Goal: Task Accomplishment & Management: Use online tool/utility

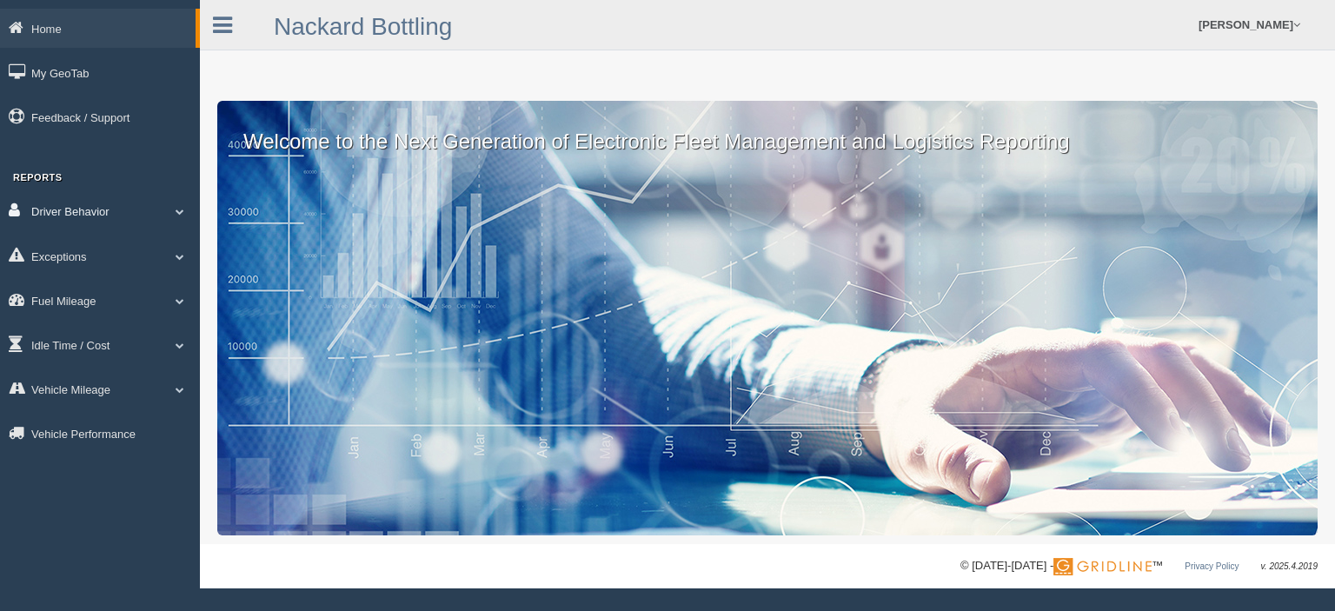
click at [105, 211] on link "Driver Behavior" at bounding box center [100, 210] width 200 height 39
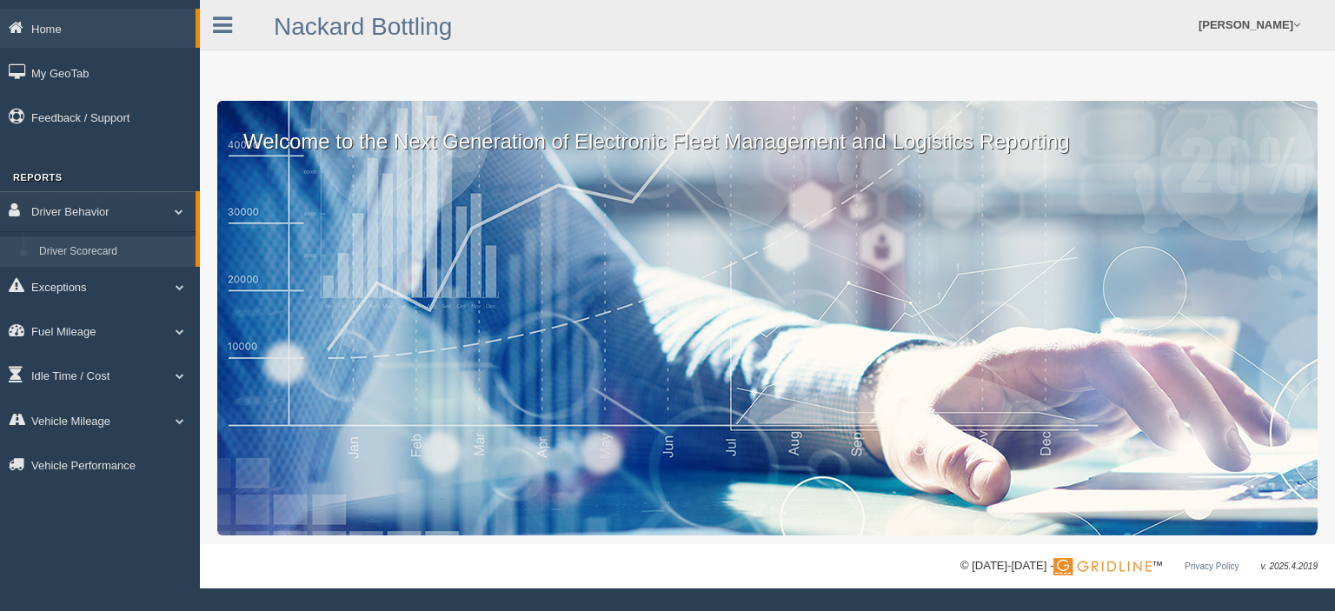
click at [118, 253] on link "Driver Scorecard" at bounding box center [113, 251] width 164 height 31
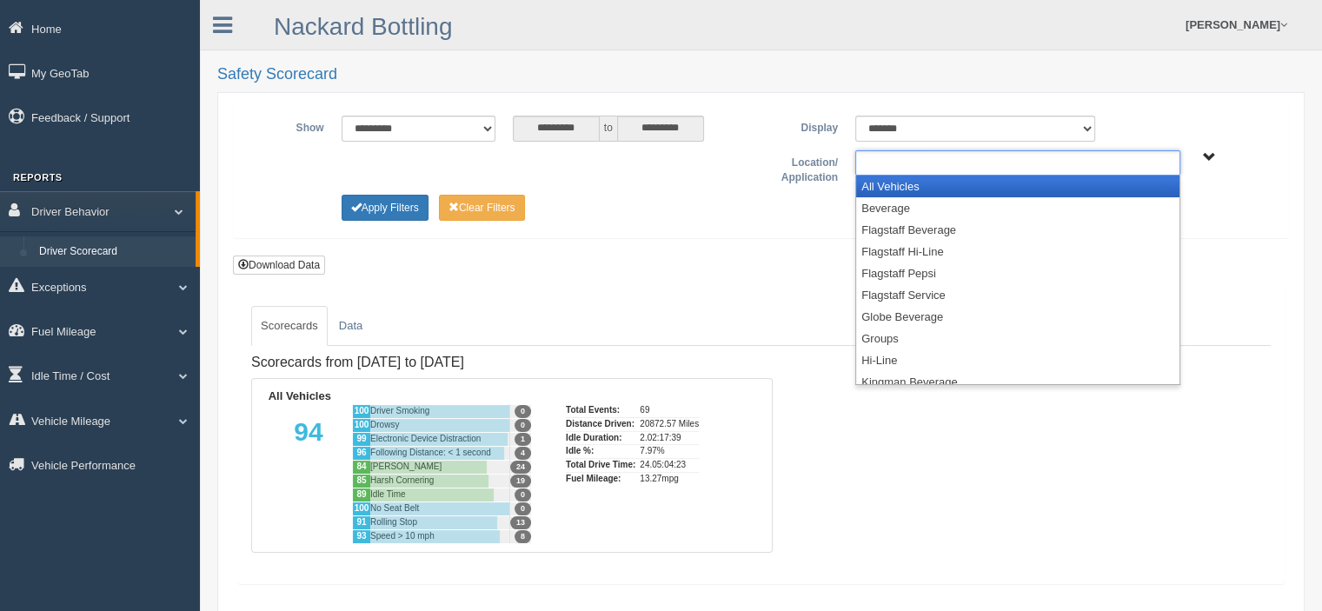
click at [896, 163] on input "text" at bounding box center [897, 163] width 75 height 22
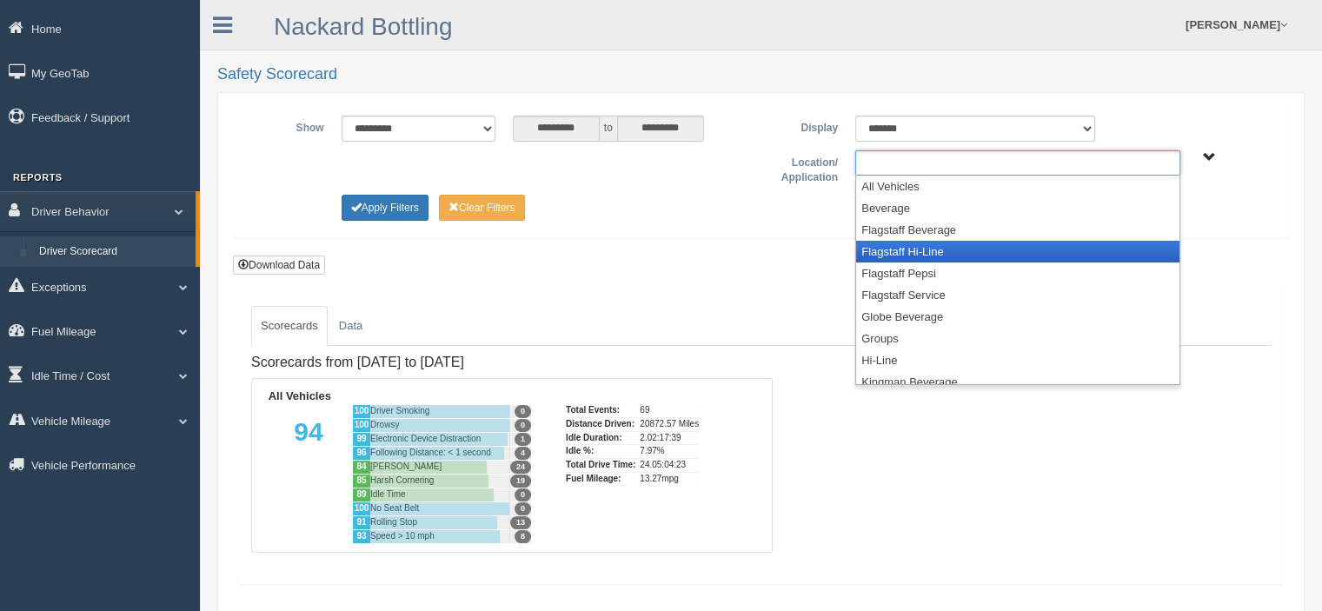
click at [905, 244] on li "Flagstaff Hi-Line" at bounding box center [1017, 252] width 323 height 22
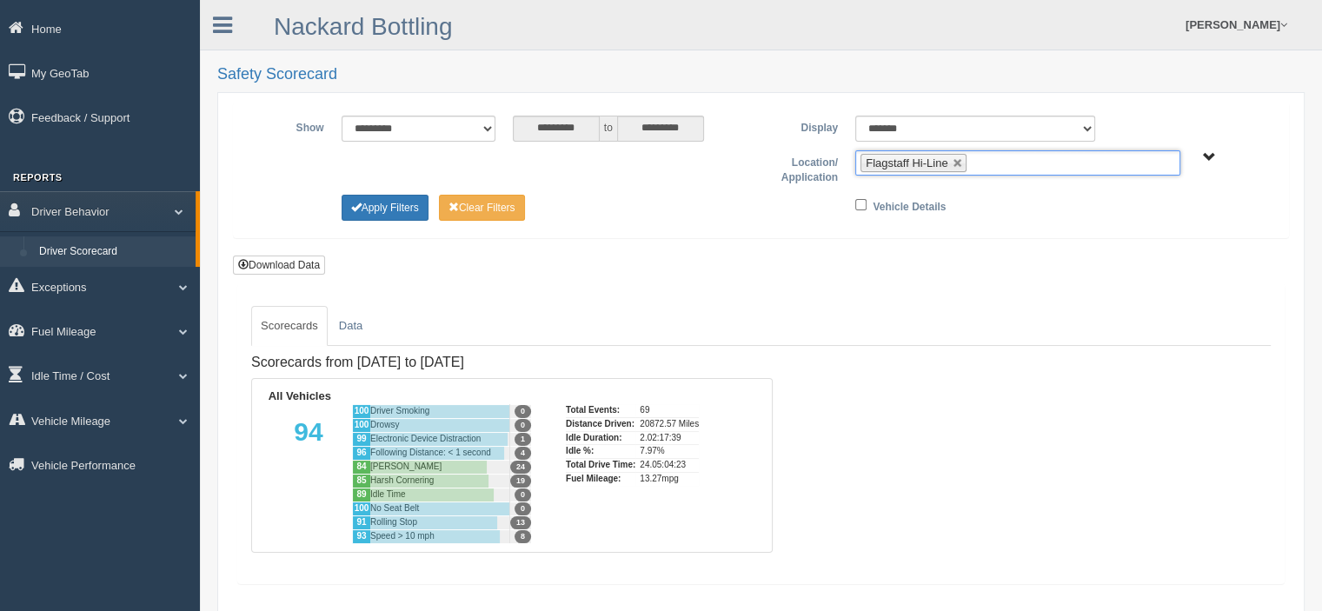
click at [999, 157] on ul "Flagstaff Hi-Line" at bounding box center [1017, 162] width 325 height 25
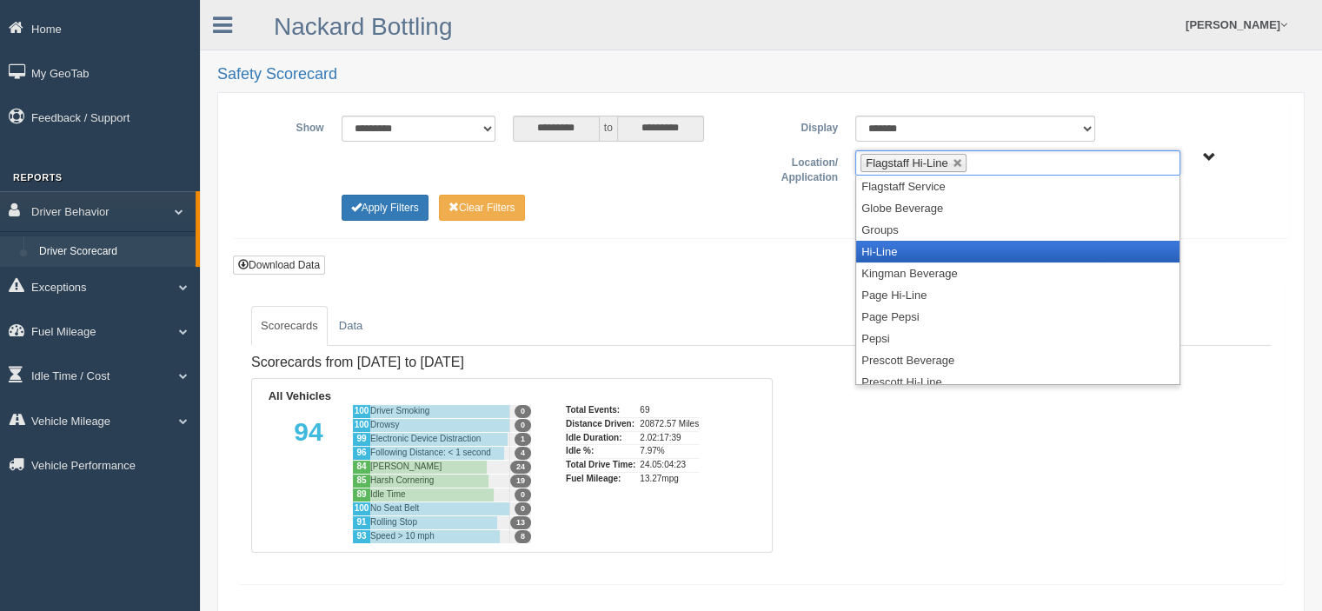
scroll to position [174, 0]
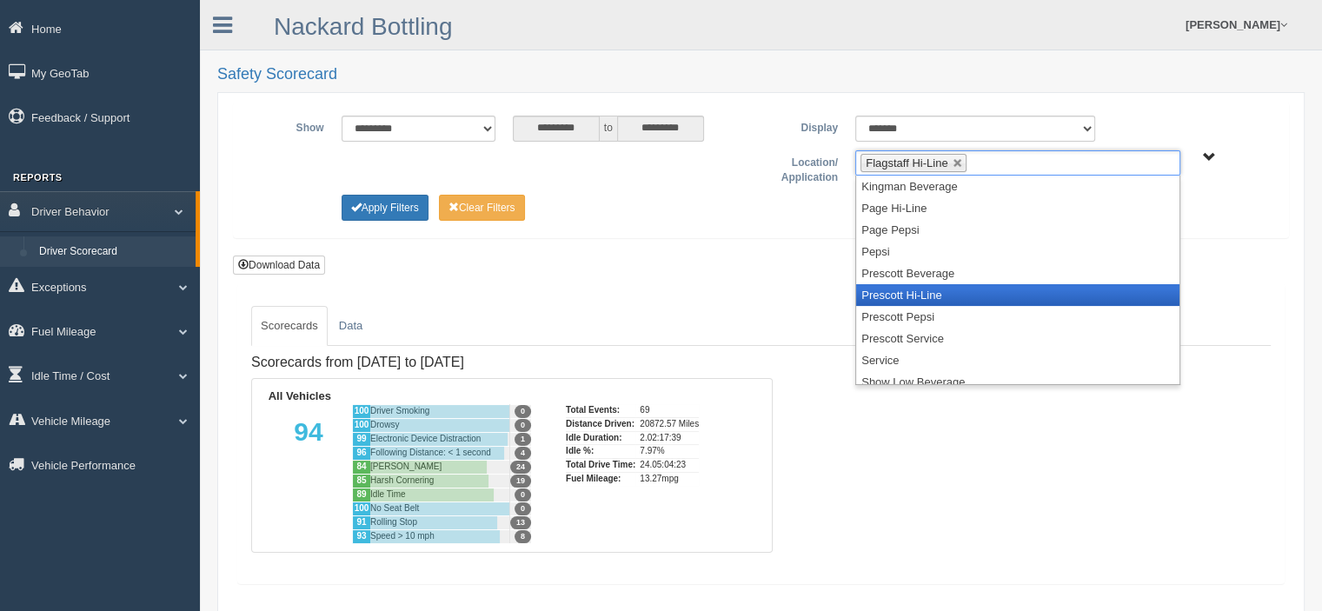
click at [918, 291] on li "Prescott Hi-Line" at bounding box center [1017, 295] width 323 height 22
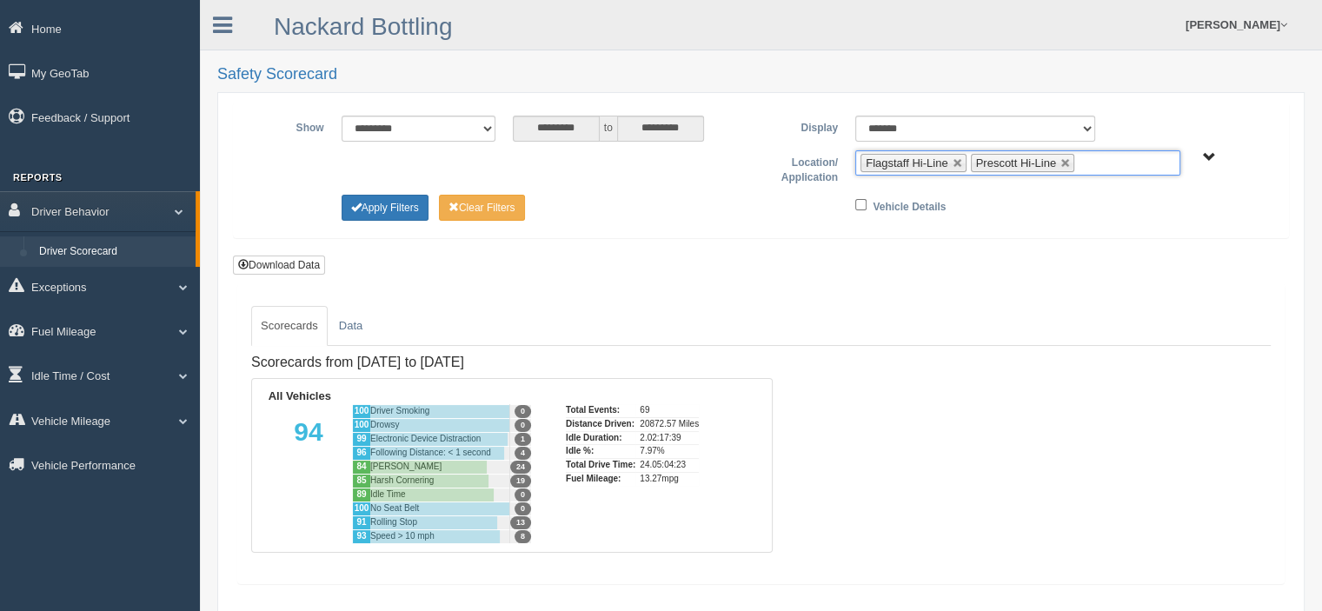
click at [1107, 156] on ul "Flagstaff Hi-Line Prescott Hi-Line" at bounding box center [1017, 162] width 325 height 25
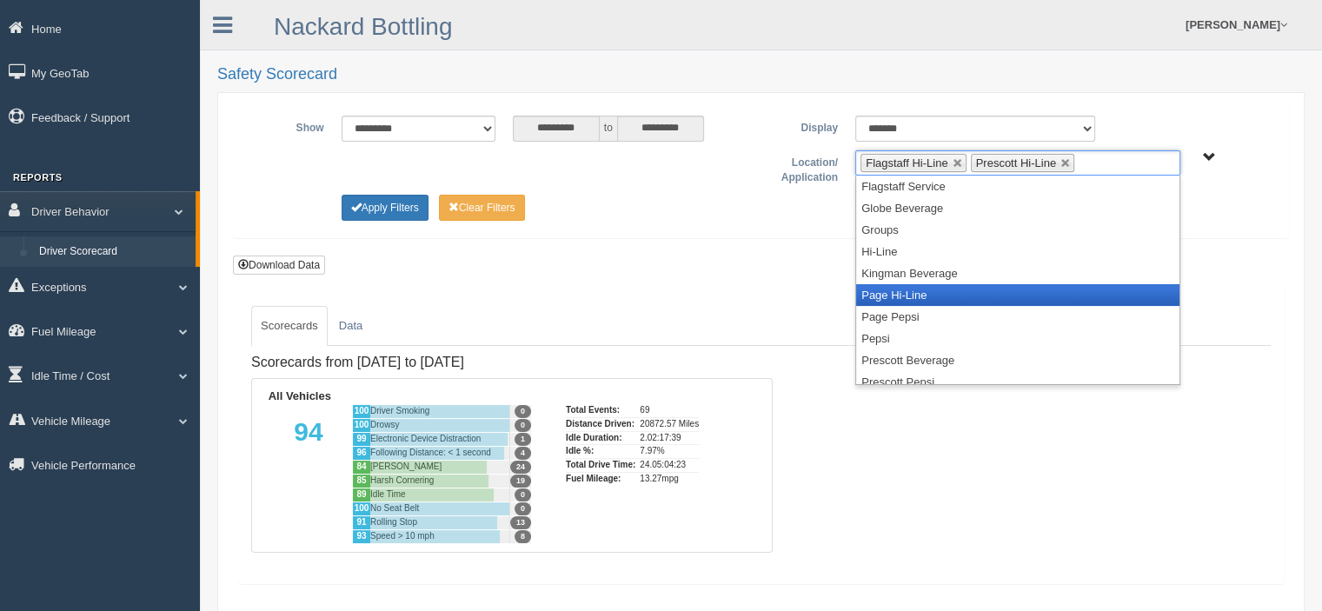
scroll to position [226, 0]
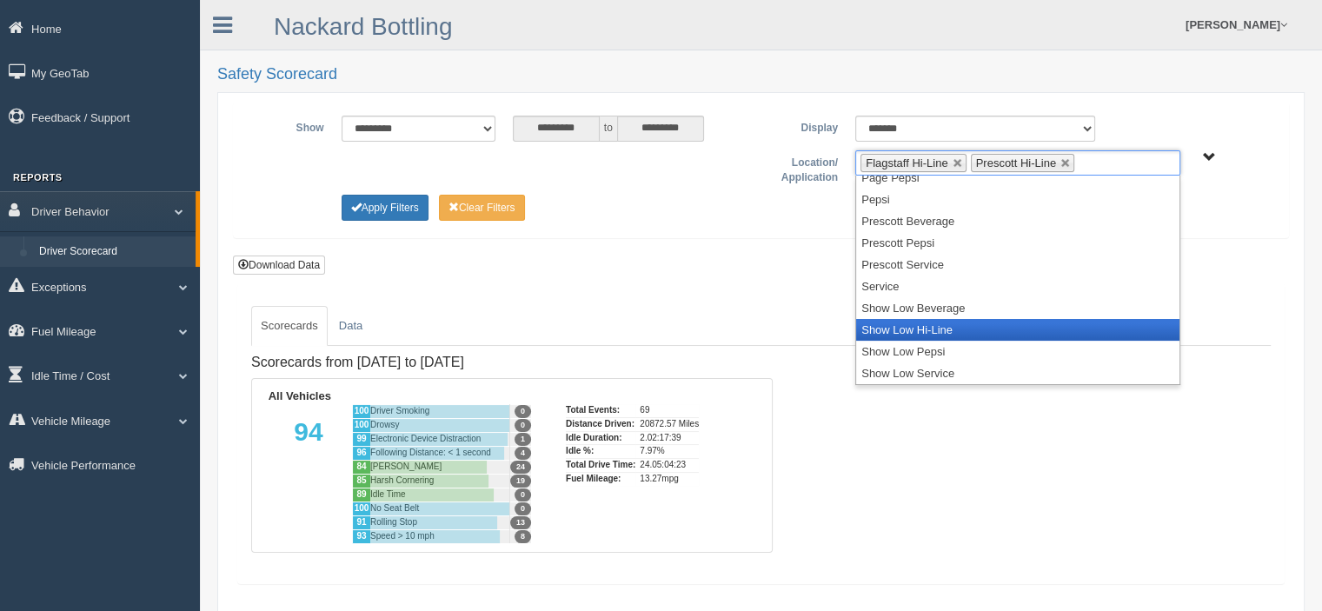
click at [985, 330] on li "Show Low Hi-Line" at bounding box center [1017, 330] width 323 height 22
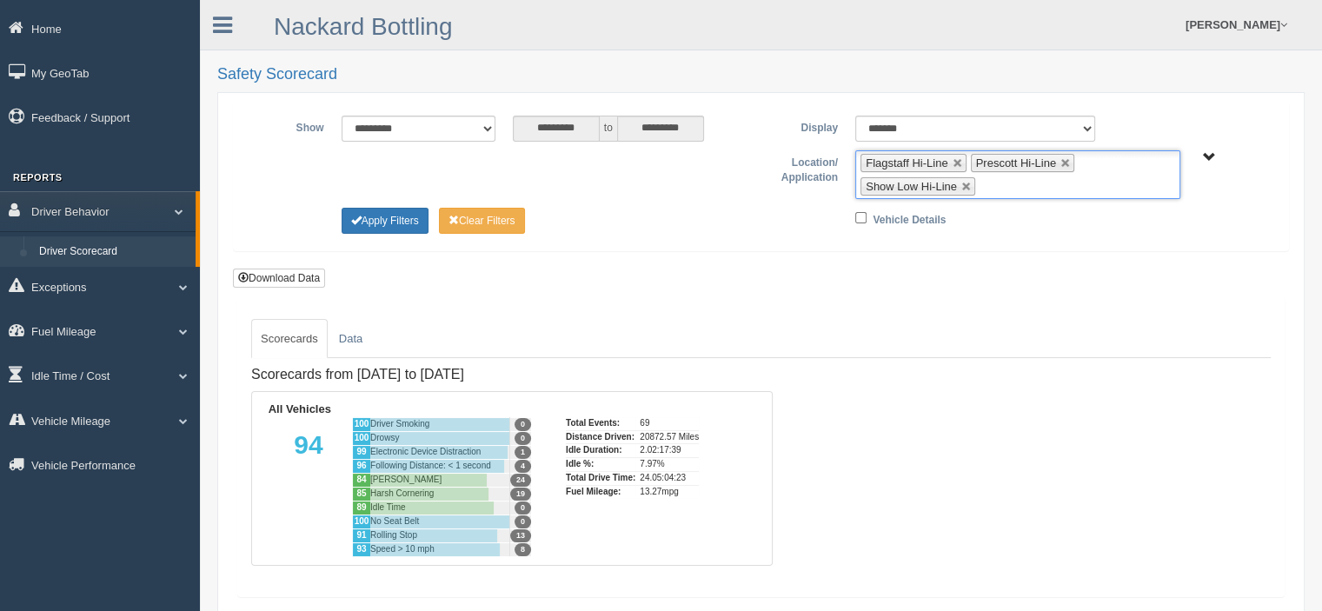
scroll to position [204, 0]
click at [410, 218] on button "Apply Filters" at bounding box center [385, 221] width 87 height 26
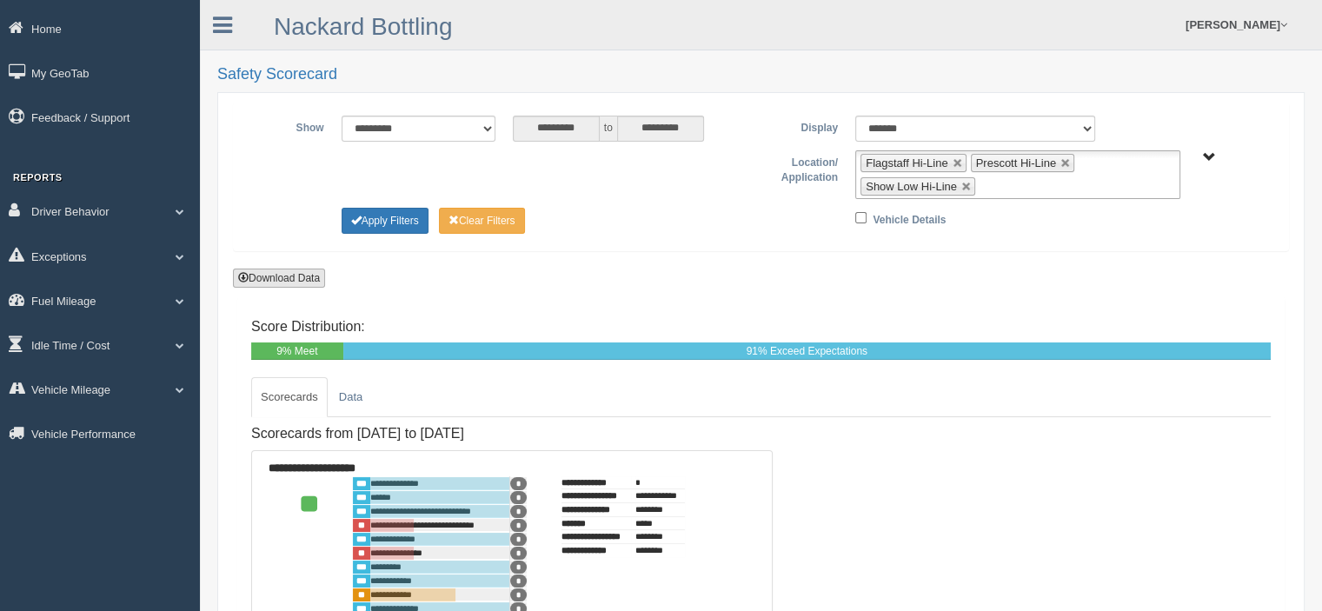
click at [282, 278] on button "Download Data" at bounding box center [279, 278] width 92 height 19
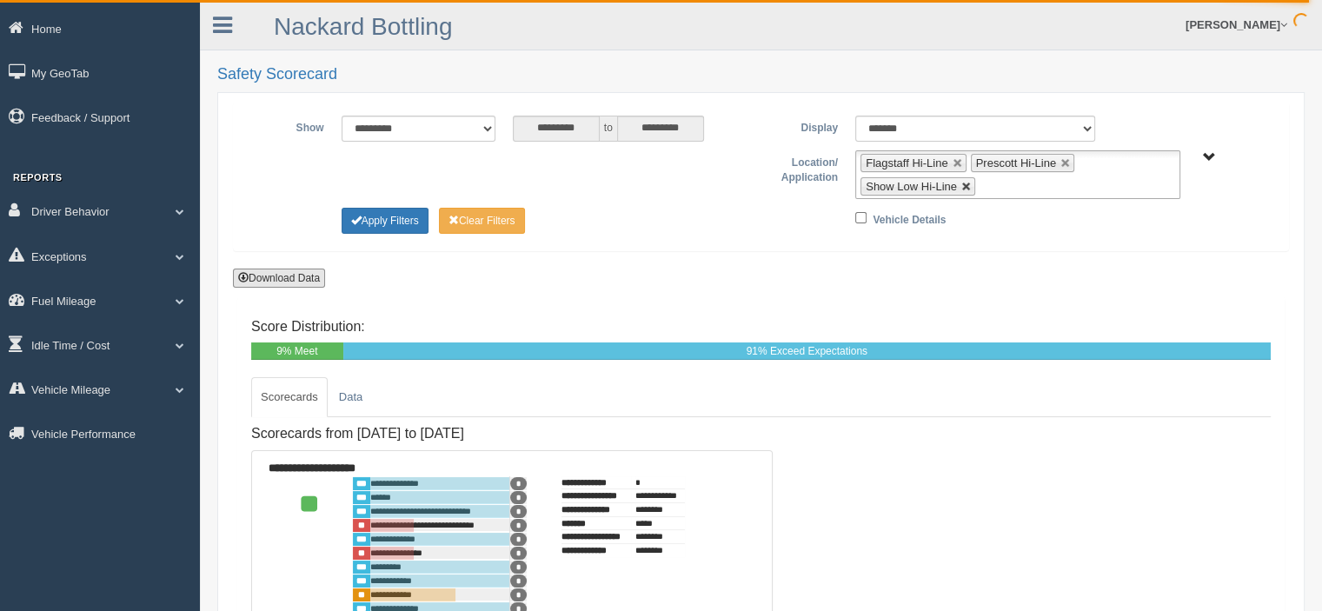
click at [967, 188] on link at bounding box center [966, 187] width 10 height 10
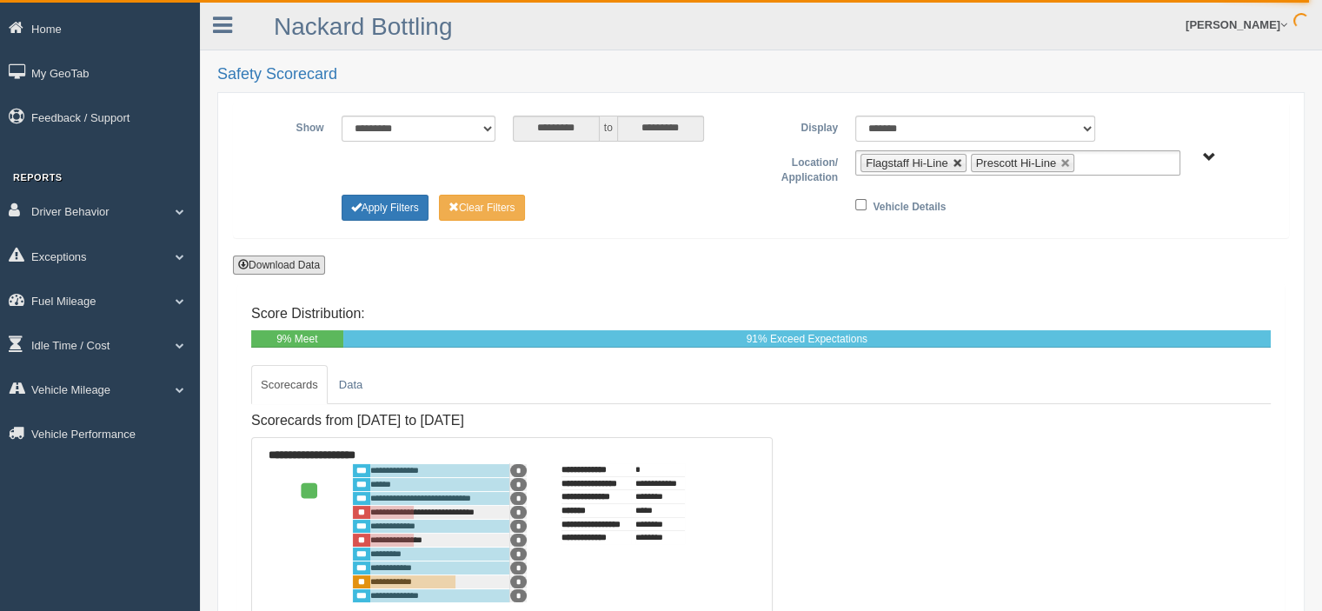
click at [956, 166] on link at bounding box center [958, 163] width 10 height 10
click at [956, 156] on li "Prescott Hi-Line" at bounding box center [911, 163] width 103 height 18
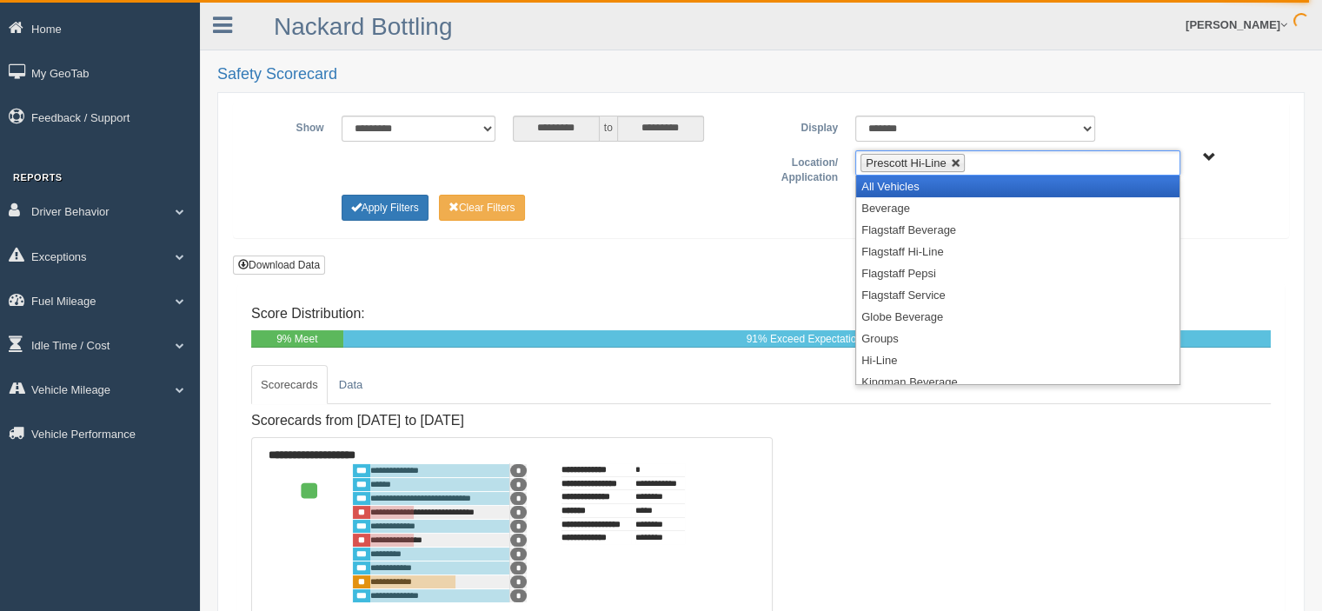
click at [954, 163] on link at bounding box center [956, 163] width 10 height 10
click at [940, 160] on ul at bounding box center [1017, 162] width 325 height 25
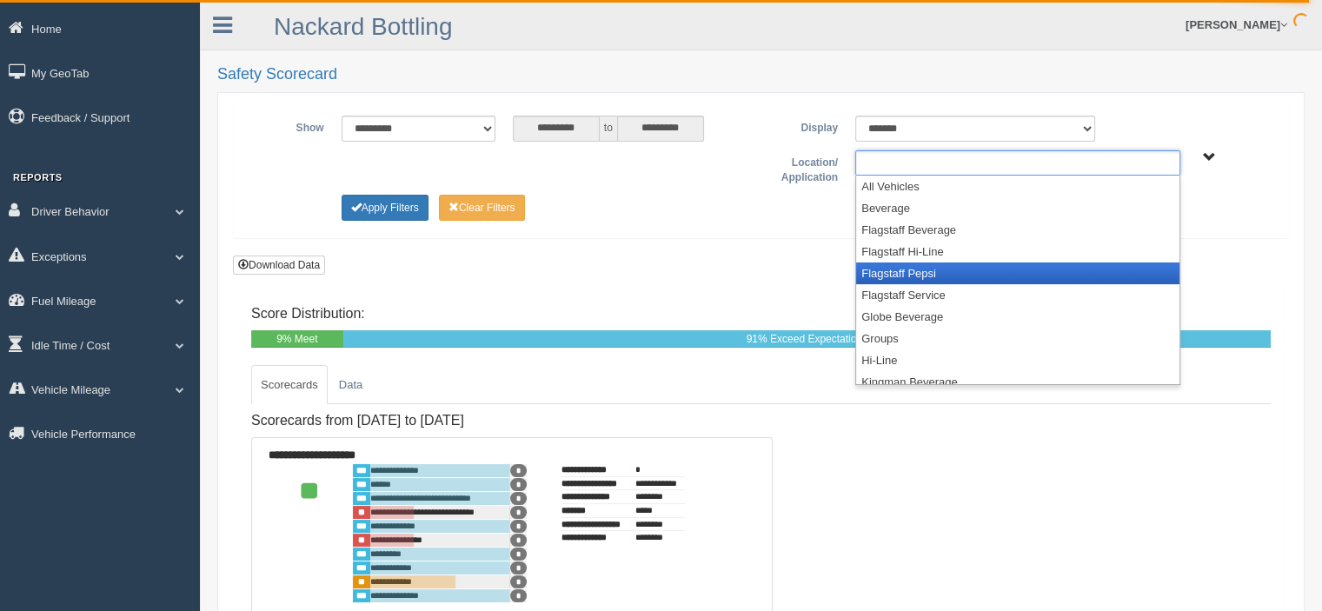
click at [935, 272] on li "Flagstaff Pepsi" at bounding box center [1017, 273] width 323 height 22
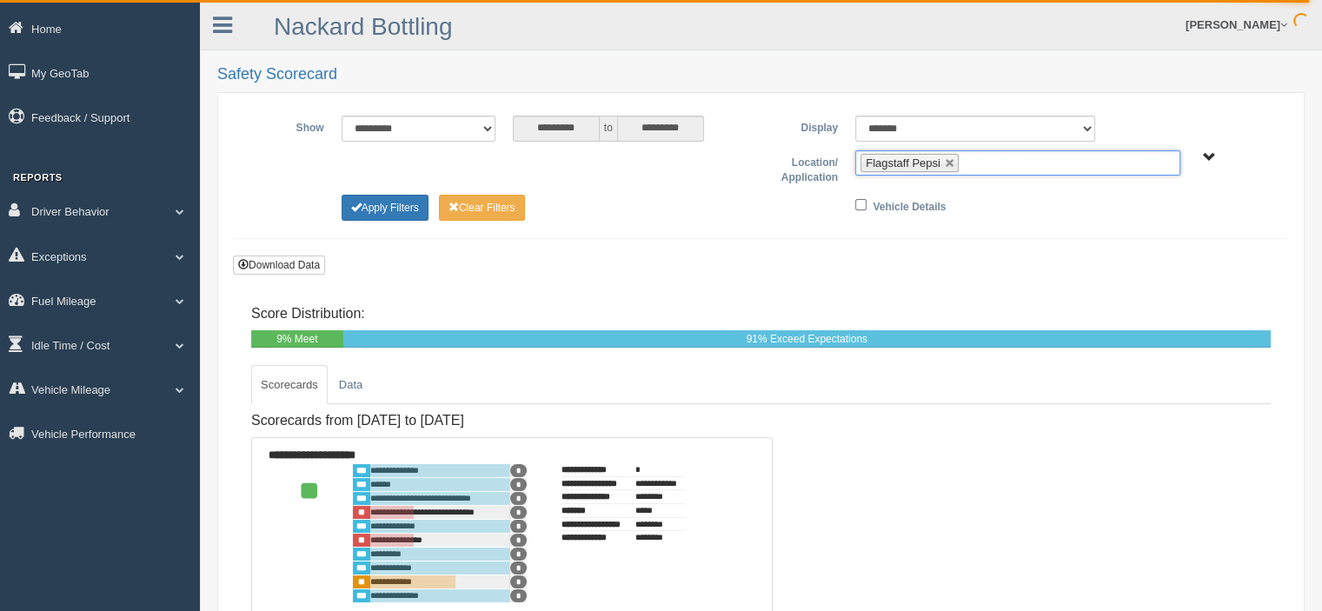
click at [997, 165] on ul "Flagstaff Pepsi" at bounding box center [1017, 162] width 325 height 25
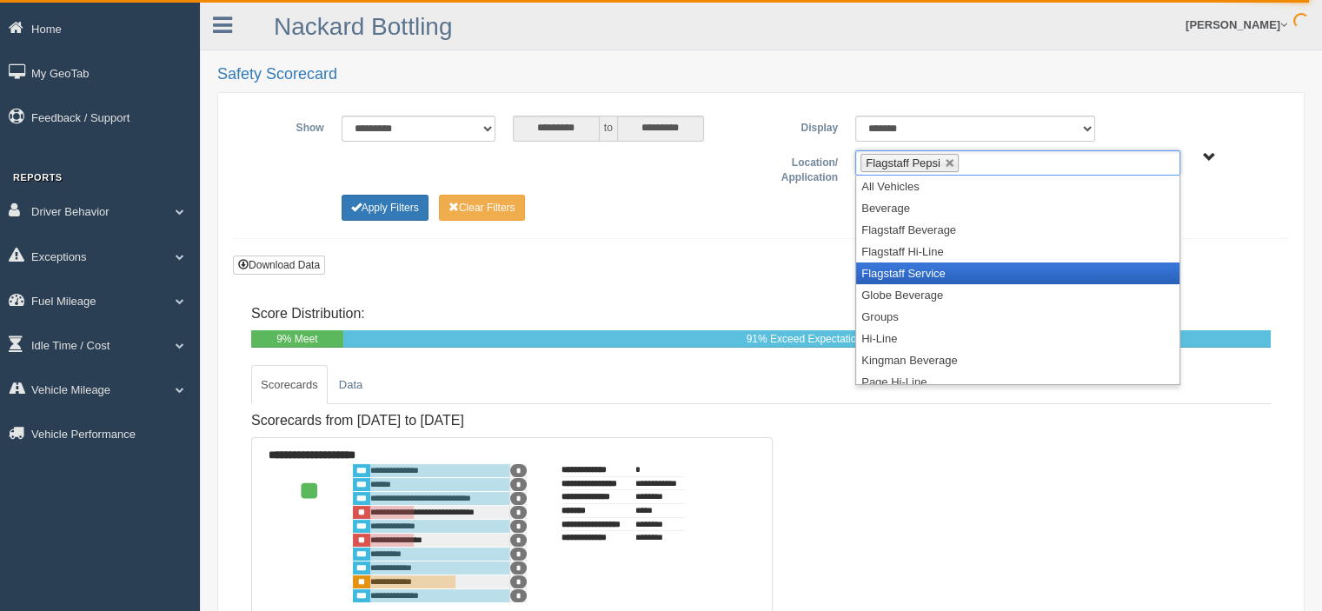
scroll to position [174, 0]
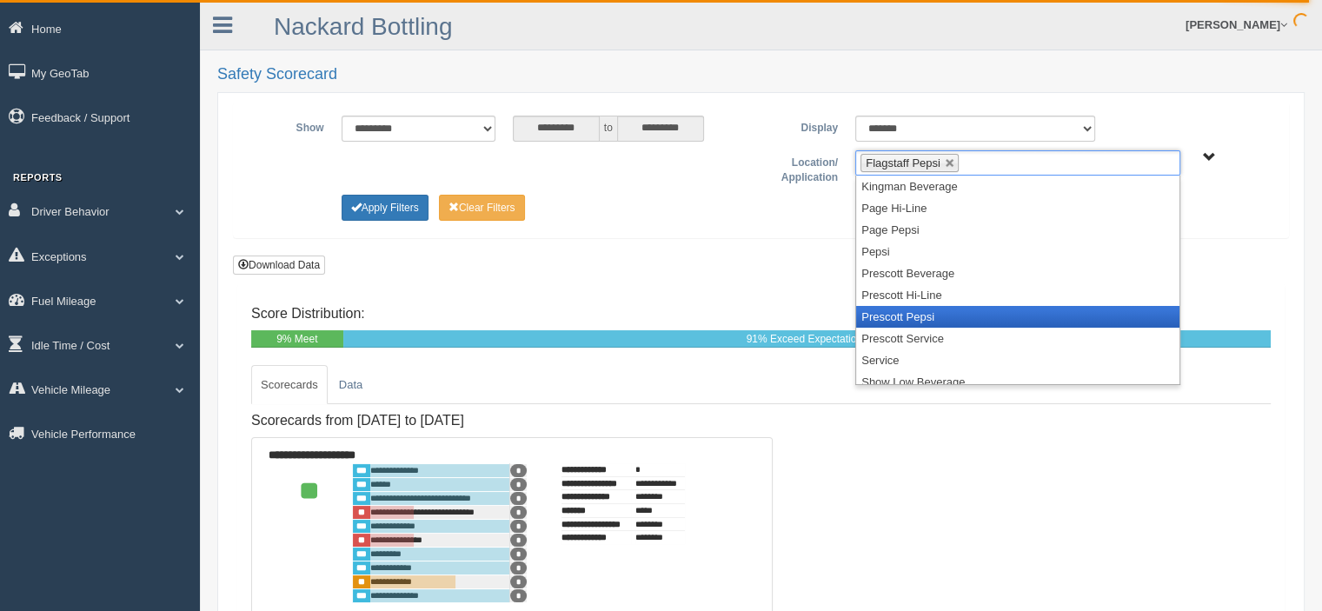
click at [932, 311] on li "Prescott Pepsi" at bounding box center [1017, 317] width 323 height 22
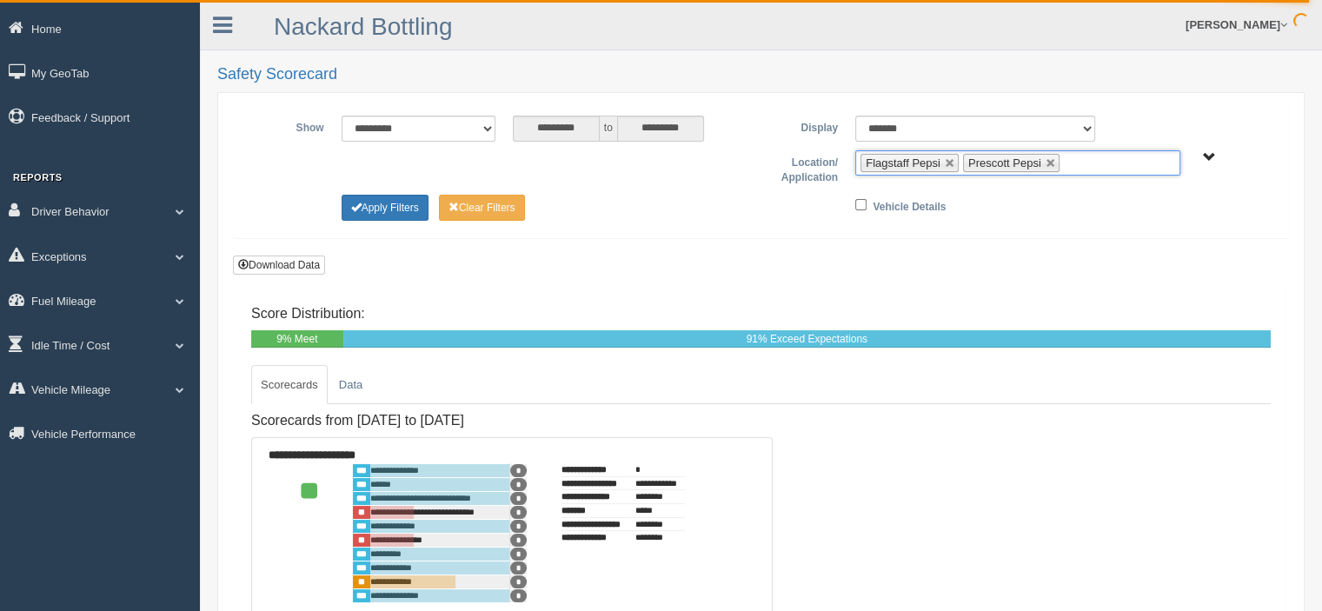
click at [1088, 163] on ul "Flagstaff Pepsi Prescott Pepsi" at bounding box center [1017, 162] width 325 height 25
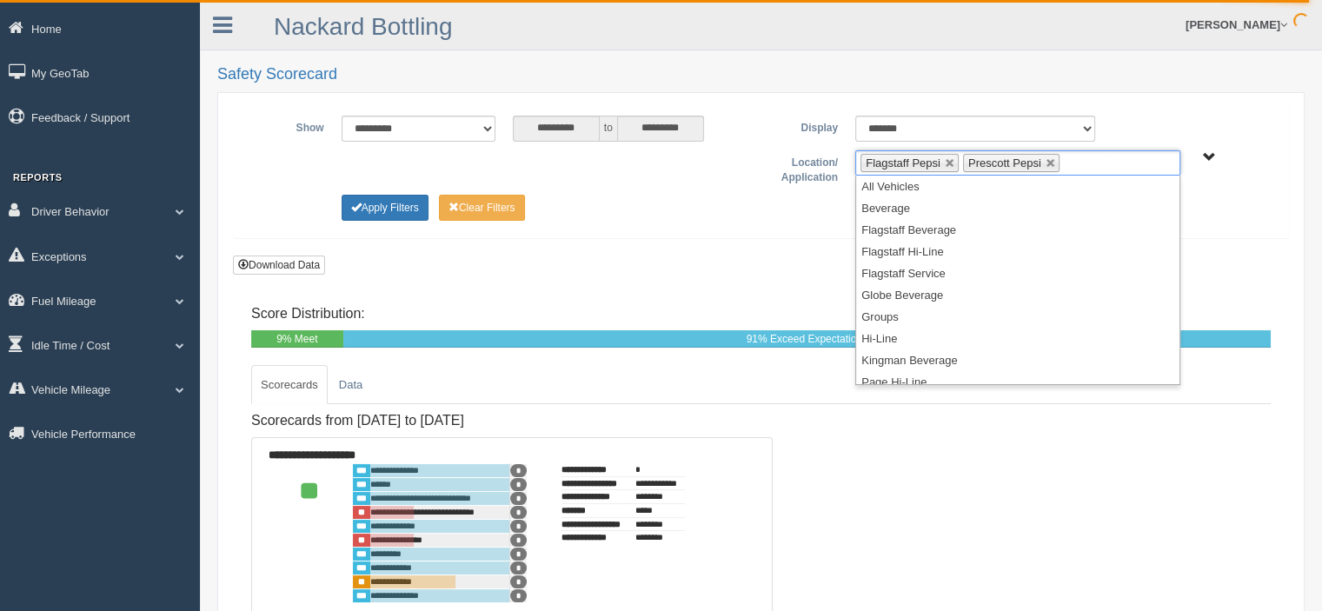
scroll to position [226, 0]
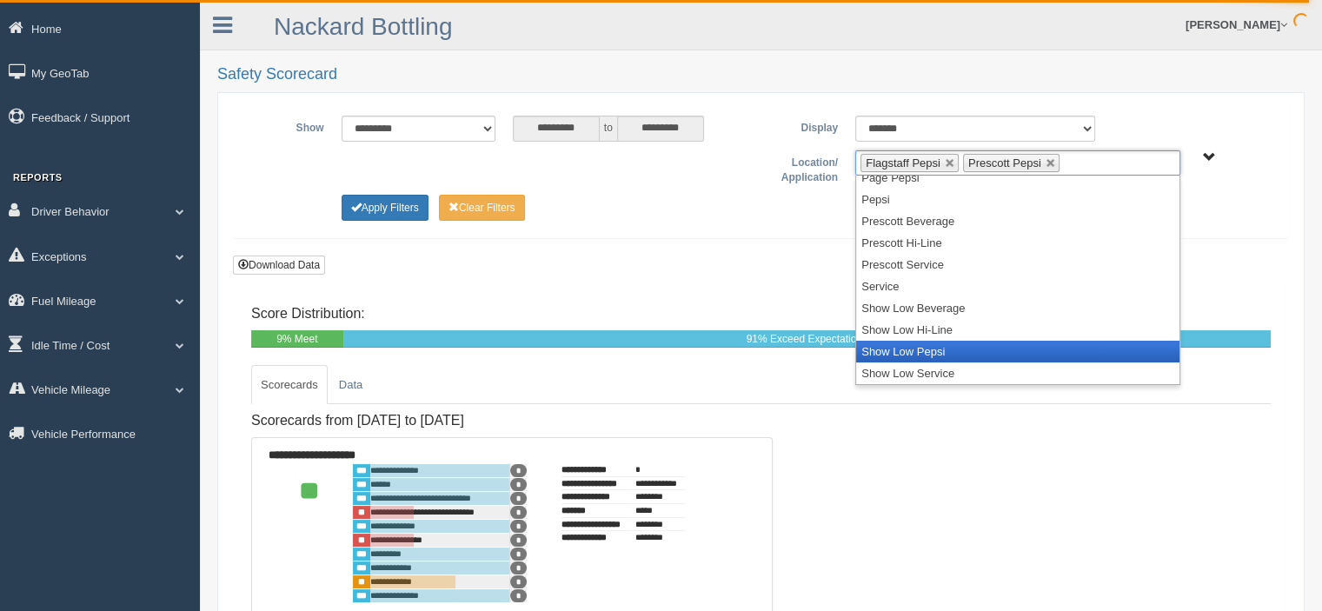
click at [946, 347] on li "Show Low Pepsi" at bounding box center [1017, 352] width 323 height 22
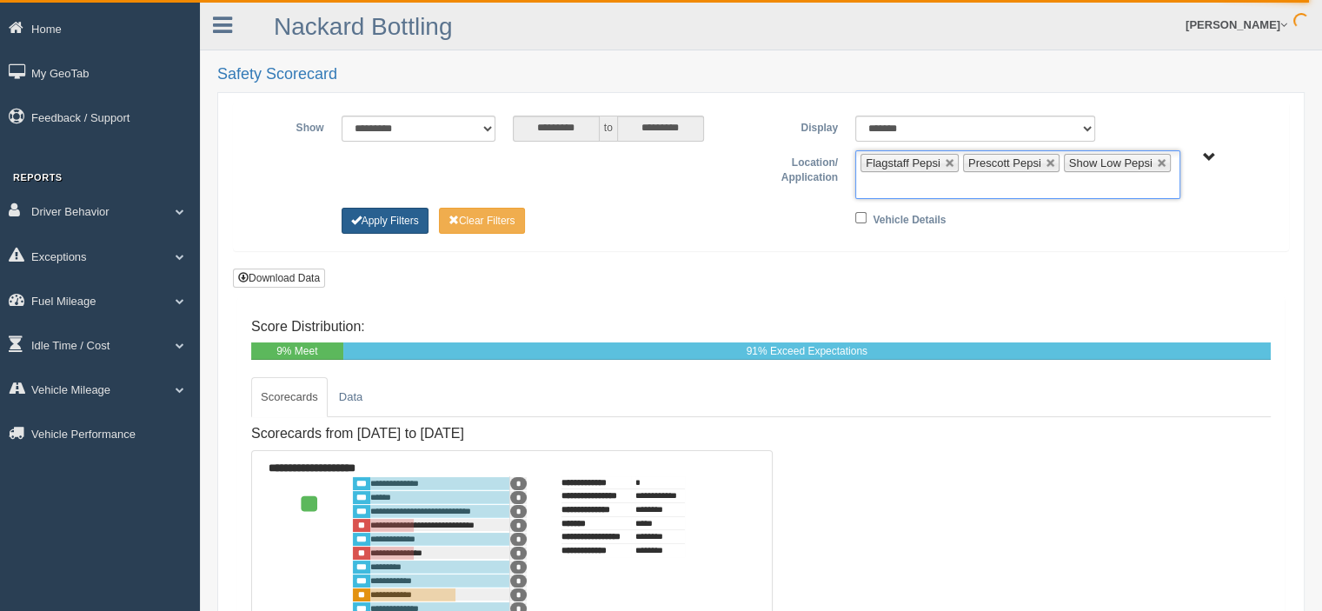
click at [406, 217] on button "Apply Filters" at bounding box center [385, 221] width 87 height 26
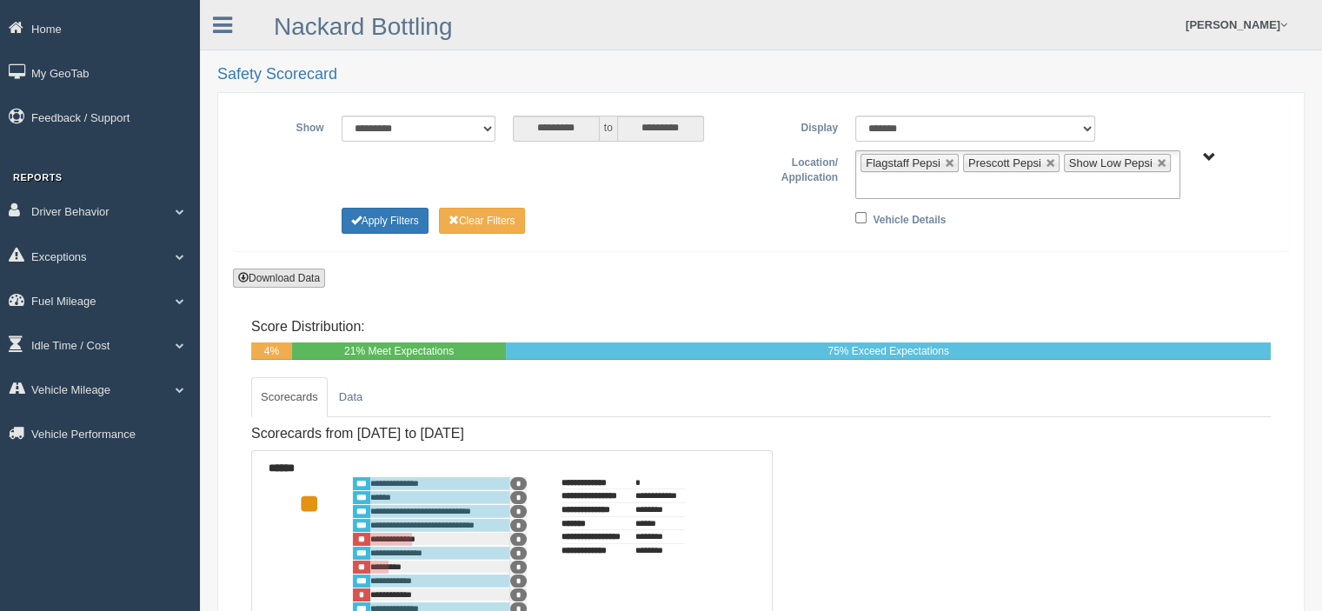
click at [278, 276] on button "Download Data" at bounding box center [279, 278] width 92 height 19
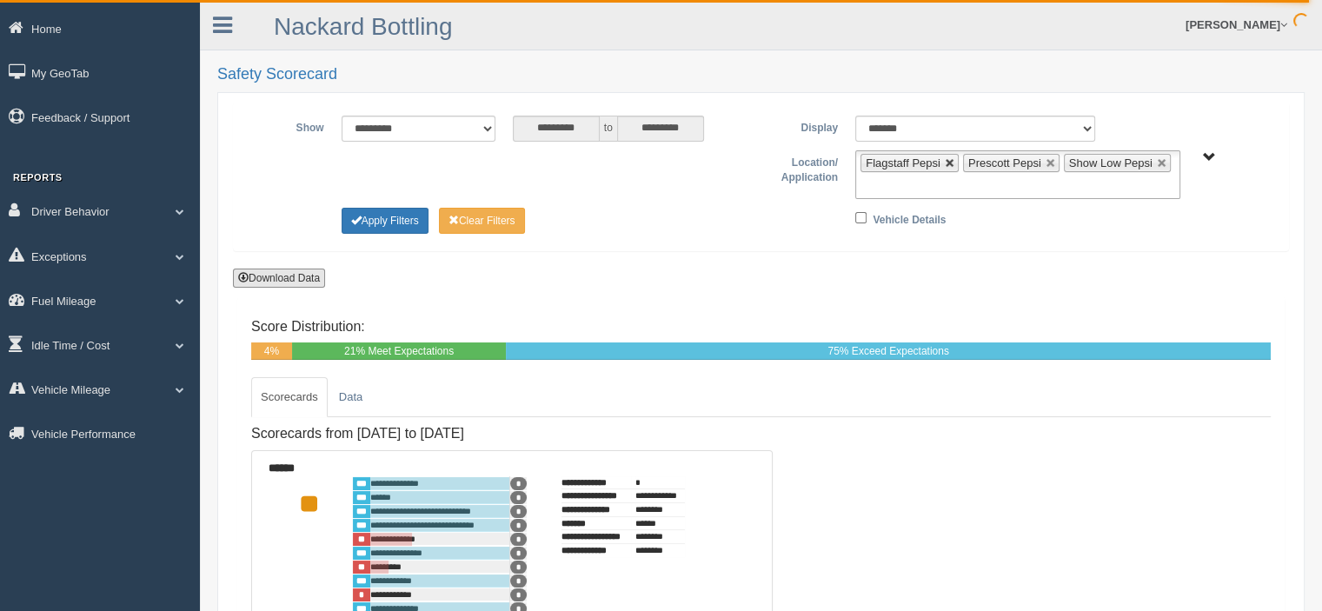
click at [946, 158] on link at bounding box center [950, 163] width 10 height 10
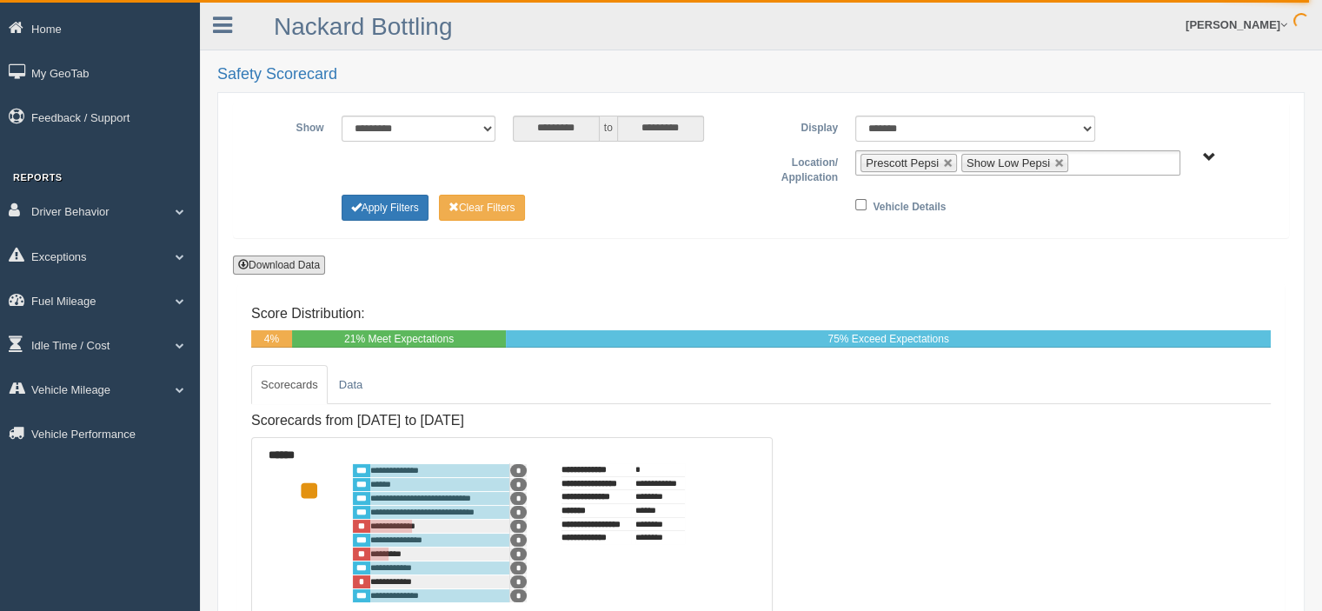
click at [946, 158] on link at bounding box center [948, 163] width 10 height 10
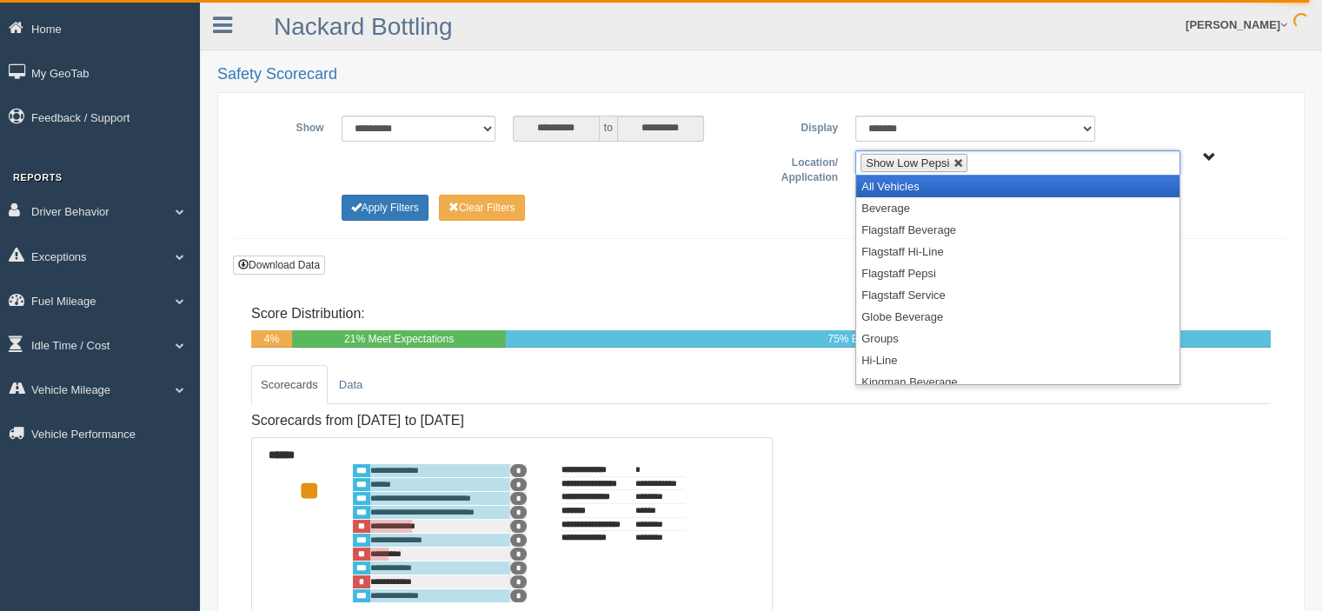
click at [963, 159] on li "Show Low Pepsi" at bounding box center [913, 163] width 107 height 18
click at [959, 161] on link at bounding box center [958, 163] width 10 height 10
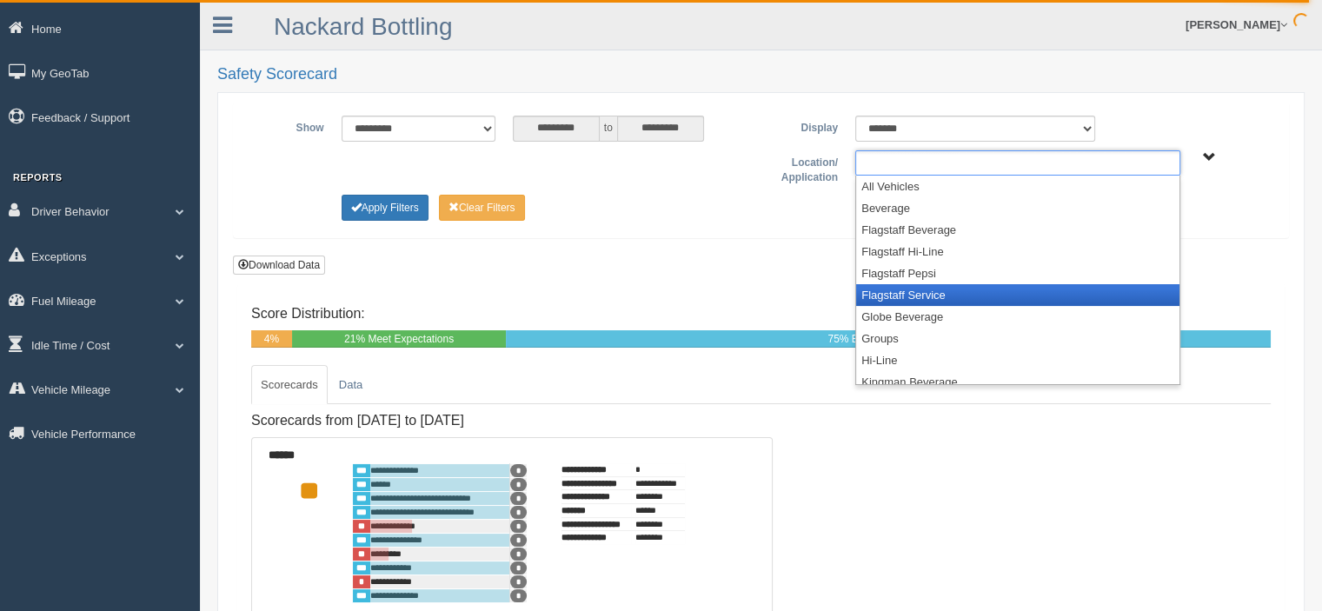
click at [927, 290] on li "Flagstaff Service" at bounding box center [1017, 295] width 323 height 22
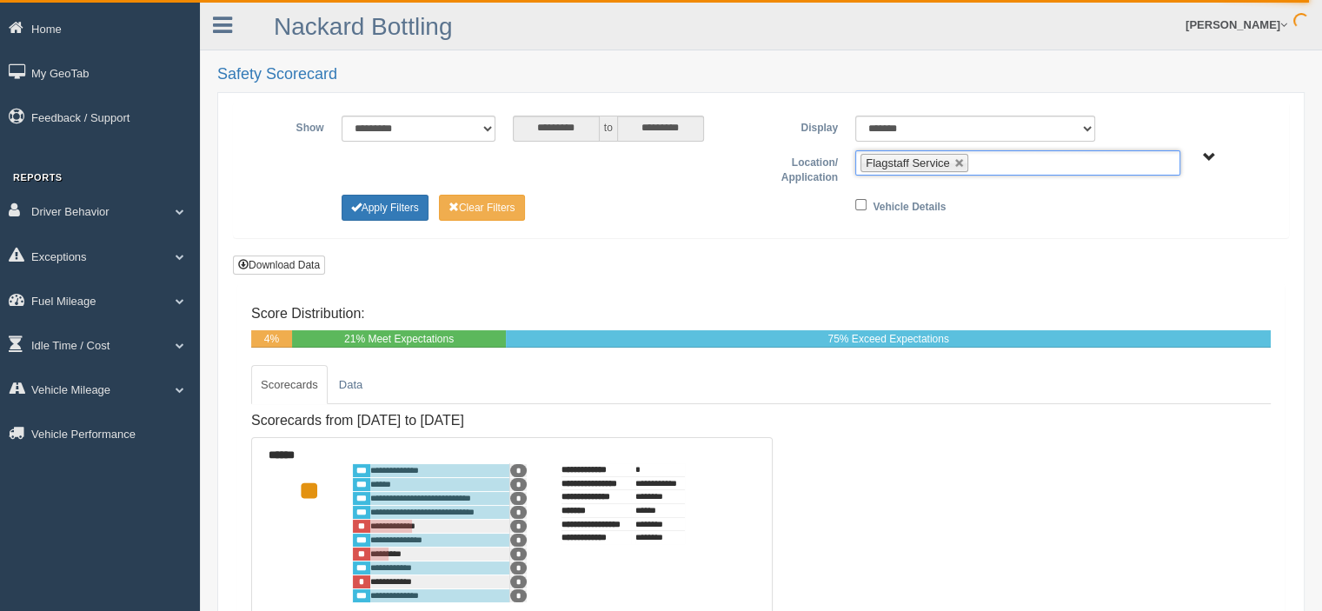
click at [1009, 163] on ul "Flagstaff Service" at bounding box center [1017, 162] width 325 height 25
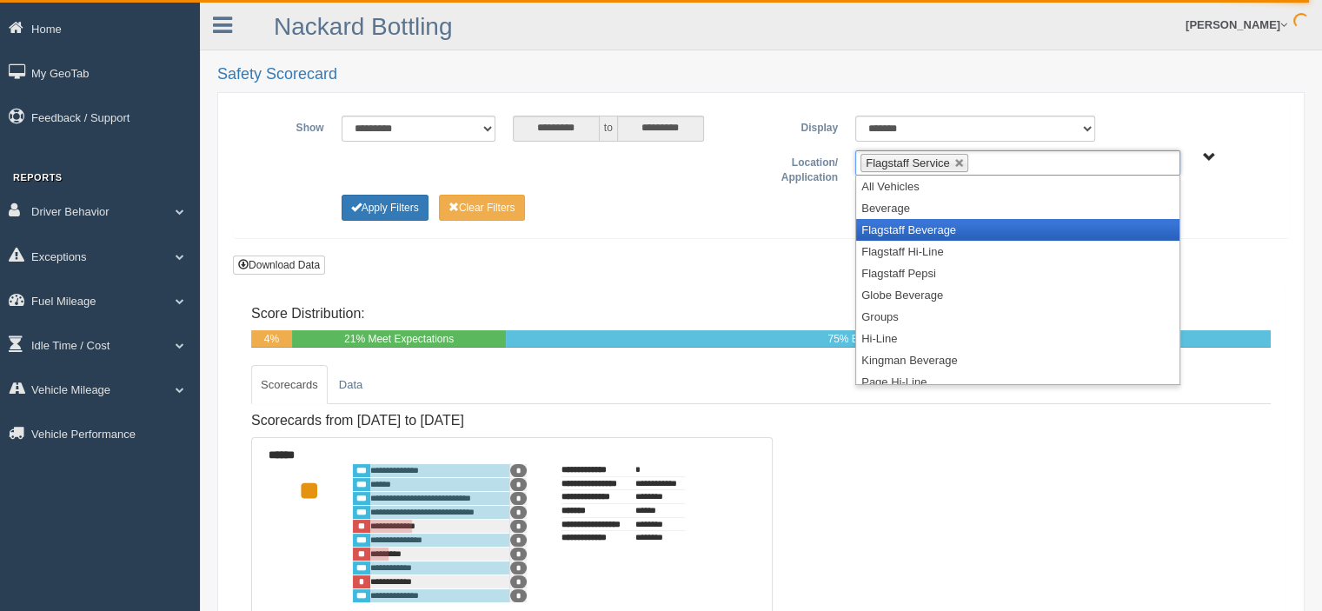
scroll to position [174, 0]
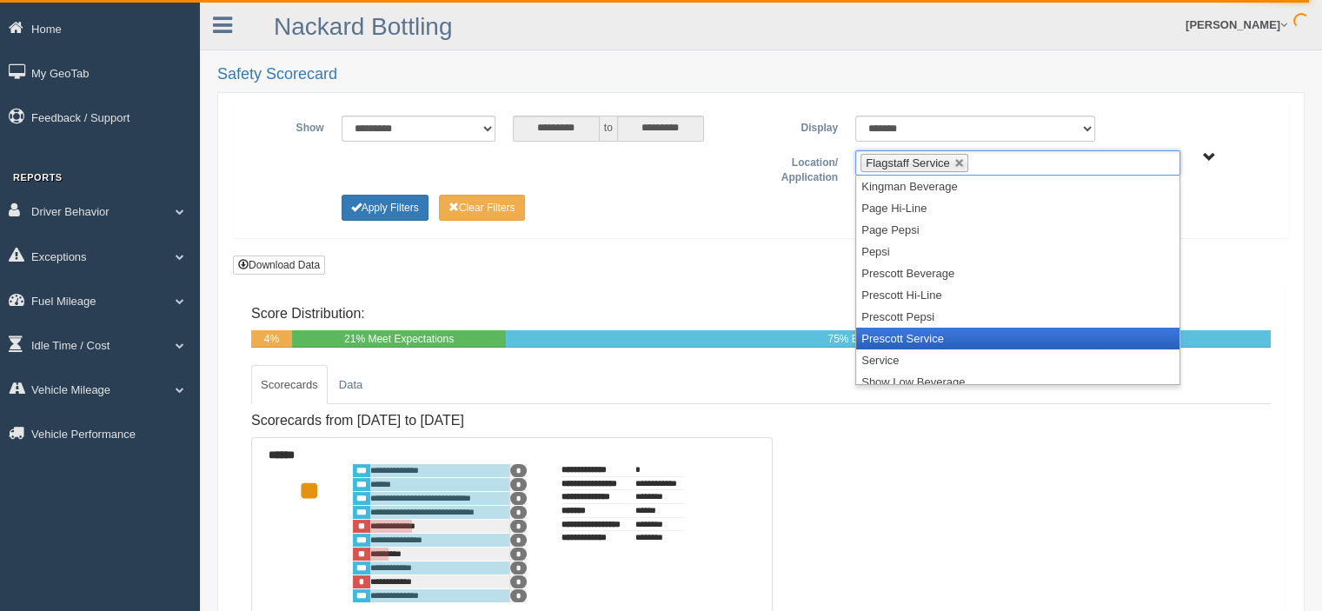
click at [938, 335] on li "Prescott Service" at bounding box center [1017, 339] width 323 height 22
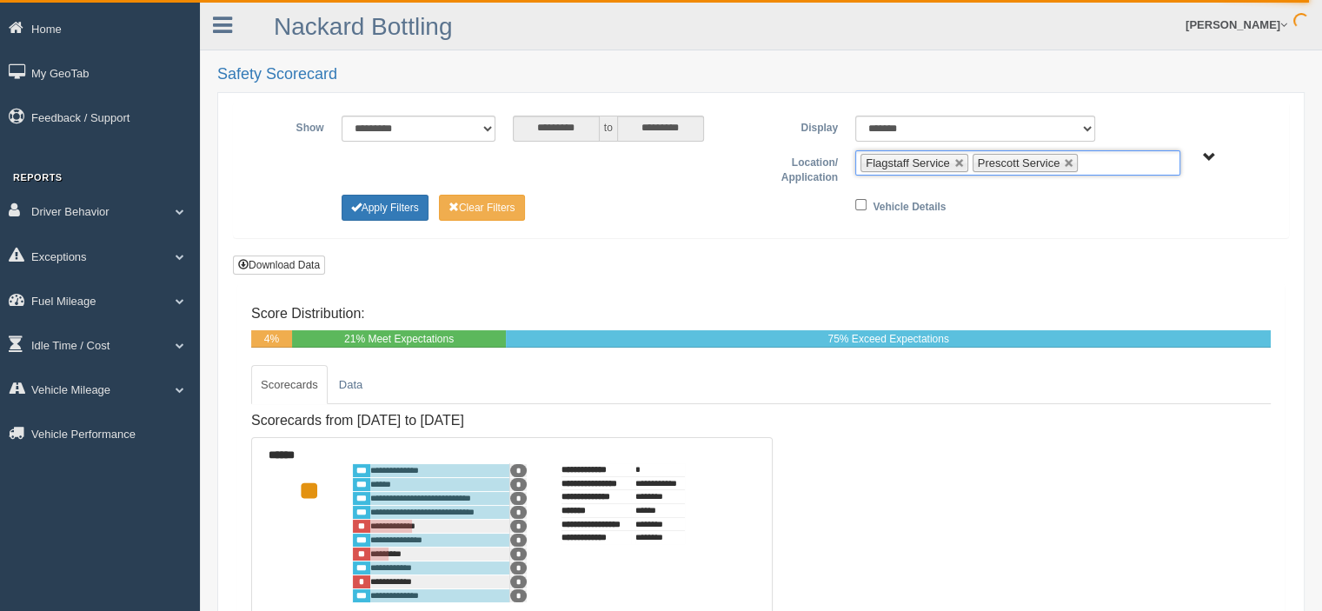
click at [1093, 162] on input "text" at bounding box center [1093, 163] width 22 height 22
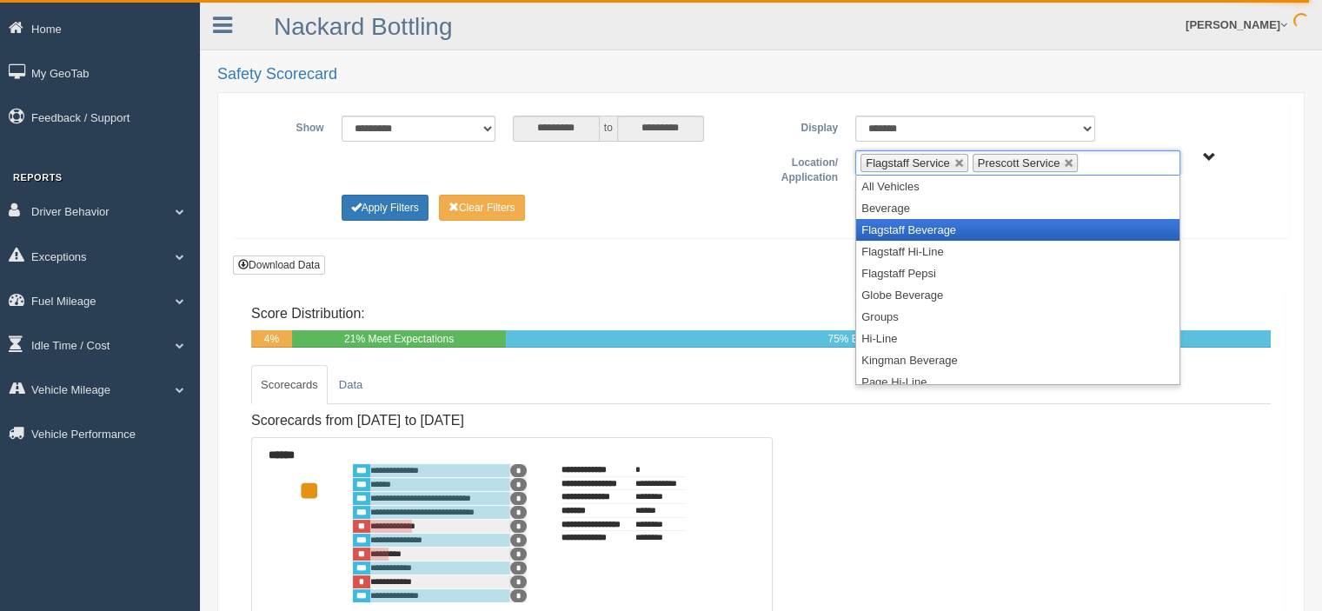
scroll to position [226, 0]
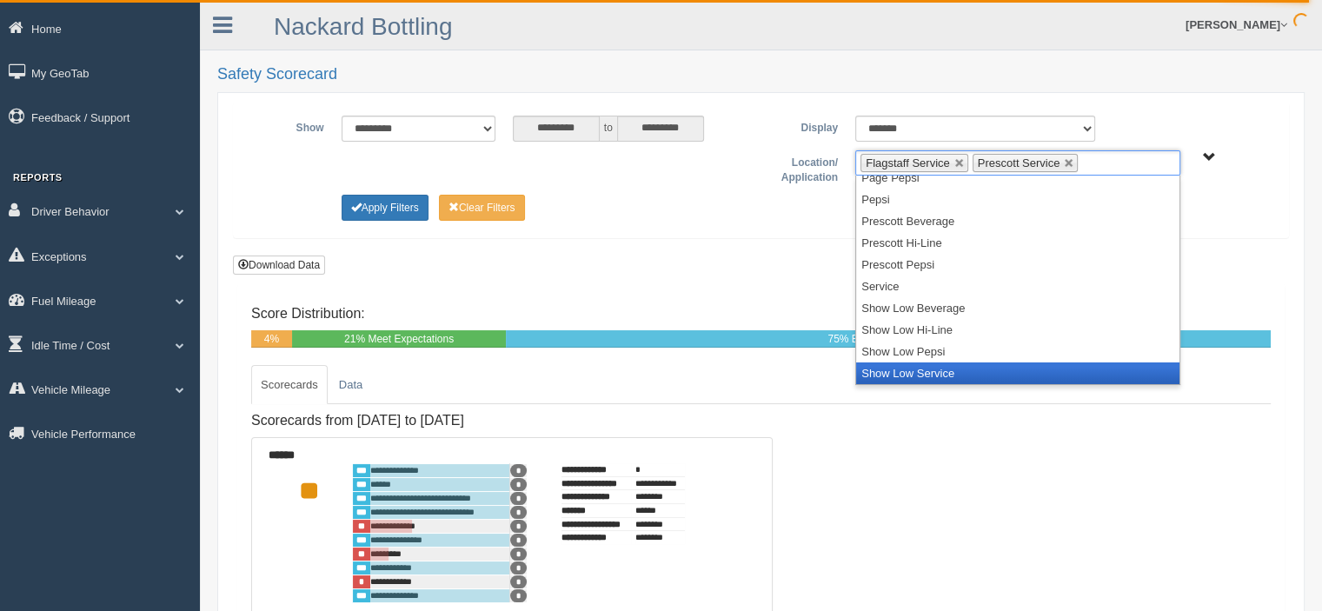
click at [946, 370] on li "Show Low Service" at bounding box center [1017, 373] width 323 height 22
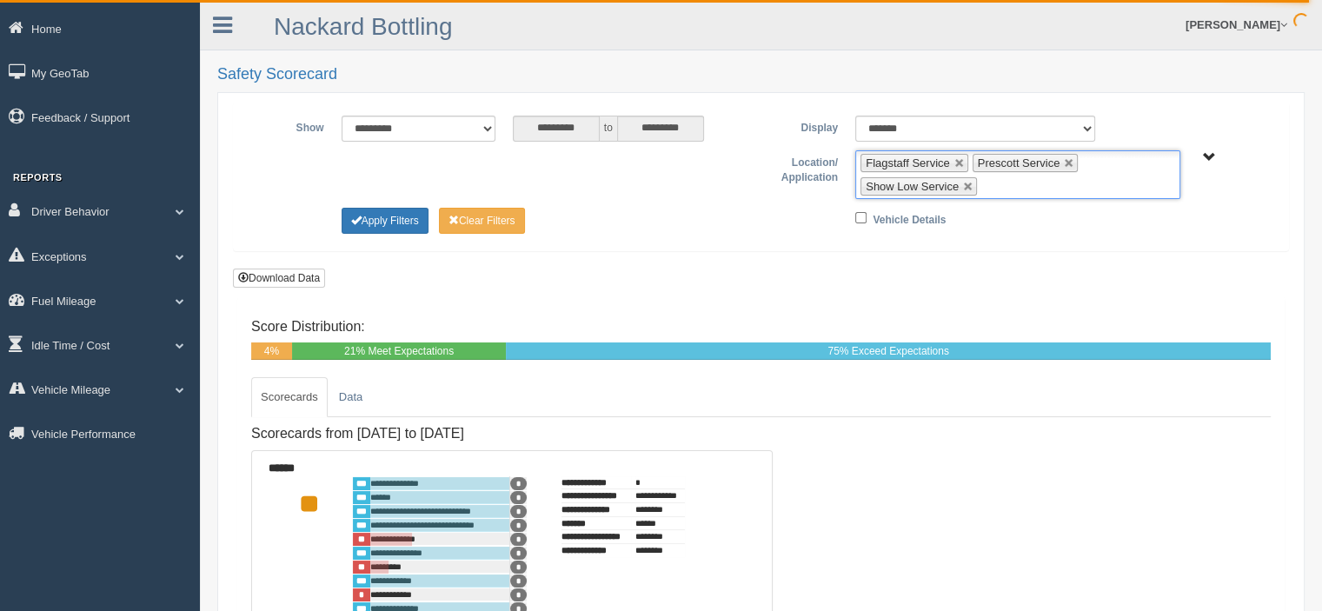
scroll to position [204, 0]
click at [389, 219] on button "Apply Filters" at bounding box center [385, 221] width 87 height 26
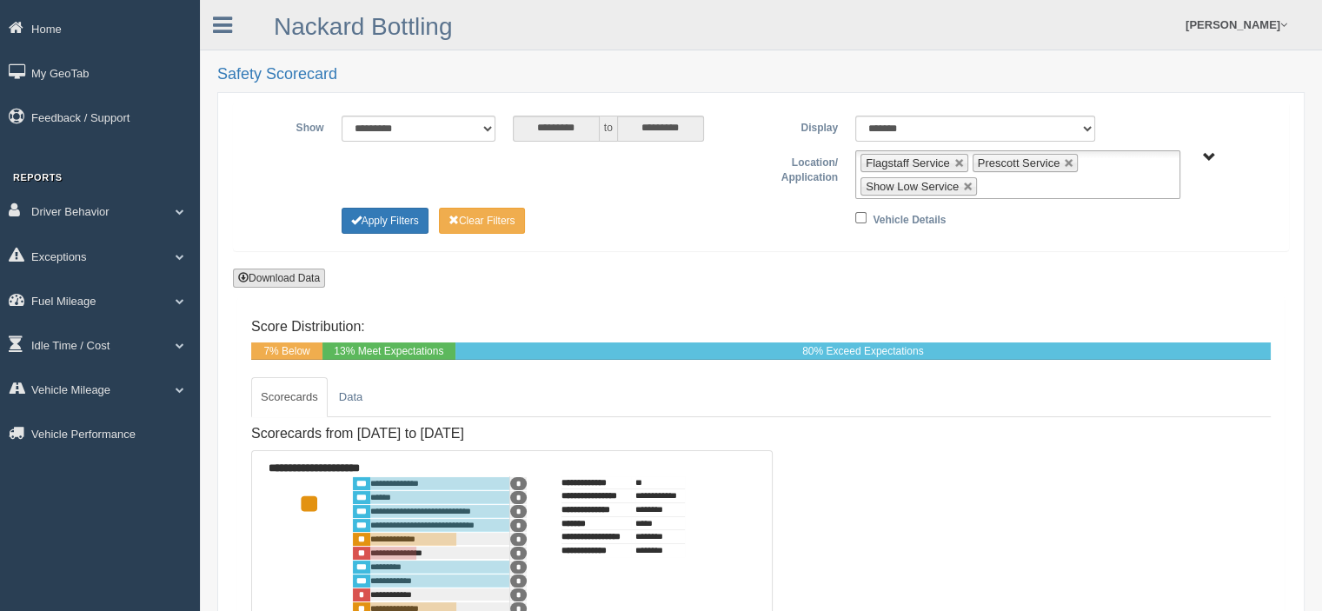
click at [271, 274] on button "Download Data" at bounding box center [279, 278] width 92 height 19
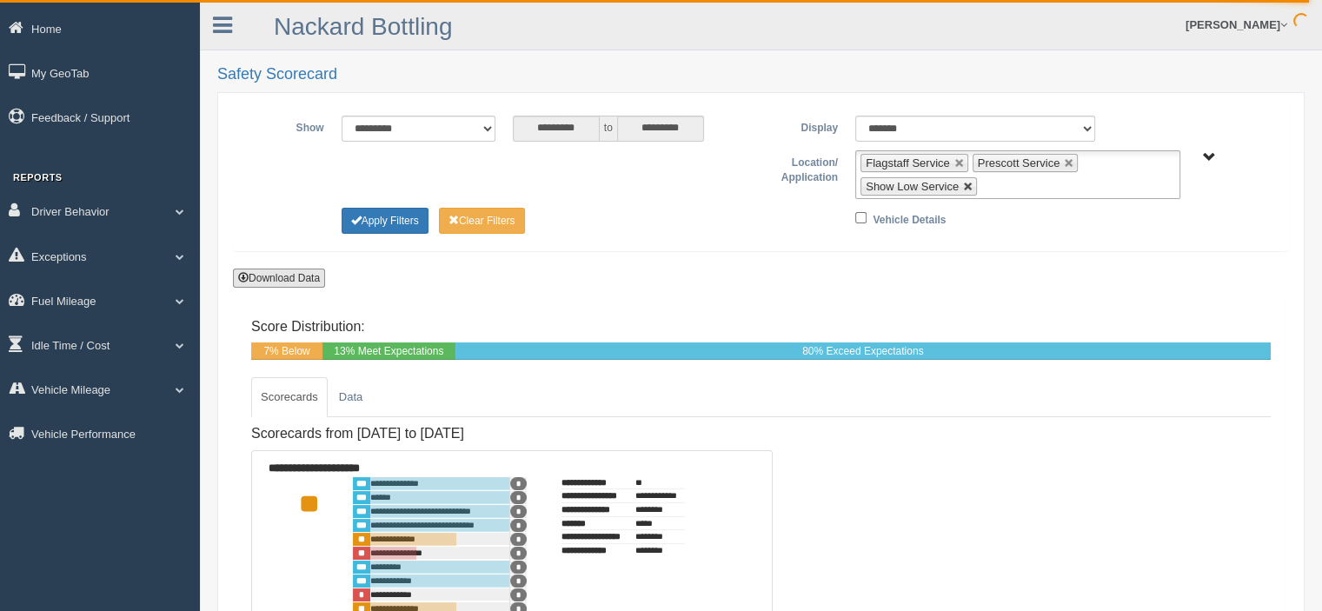
click at [965, 182] on link at bounding box center [968, 187] width 10 height 10
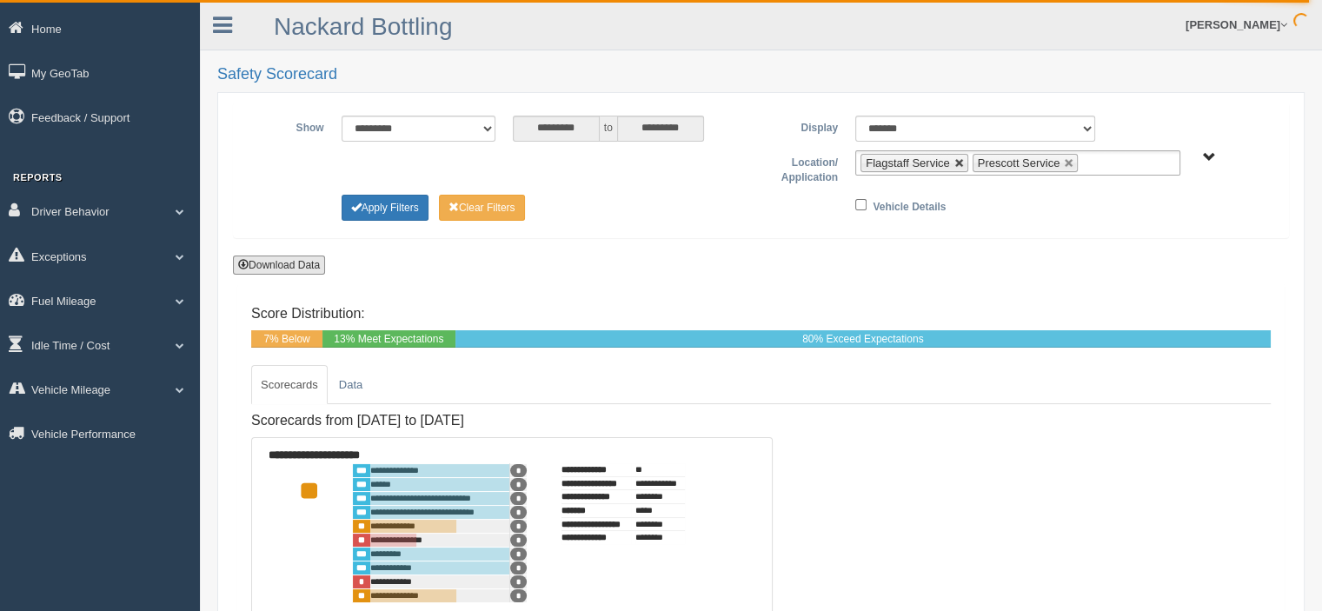
click at [960, 163] on link at bounding box center [959, 163] width 10 height 10
click at [958, 163] on link at bounding box center [958, 163] width 10 height 10
type input "**********"
click at [940, 163] on ul at bounding box center [1017, 162] width 325 height 25
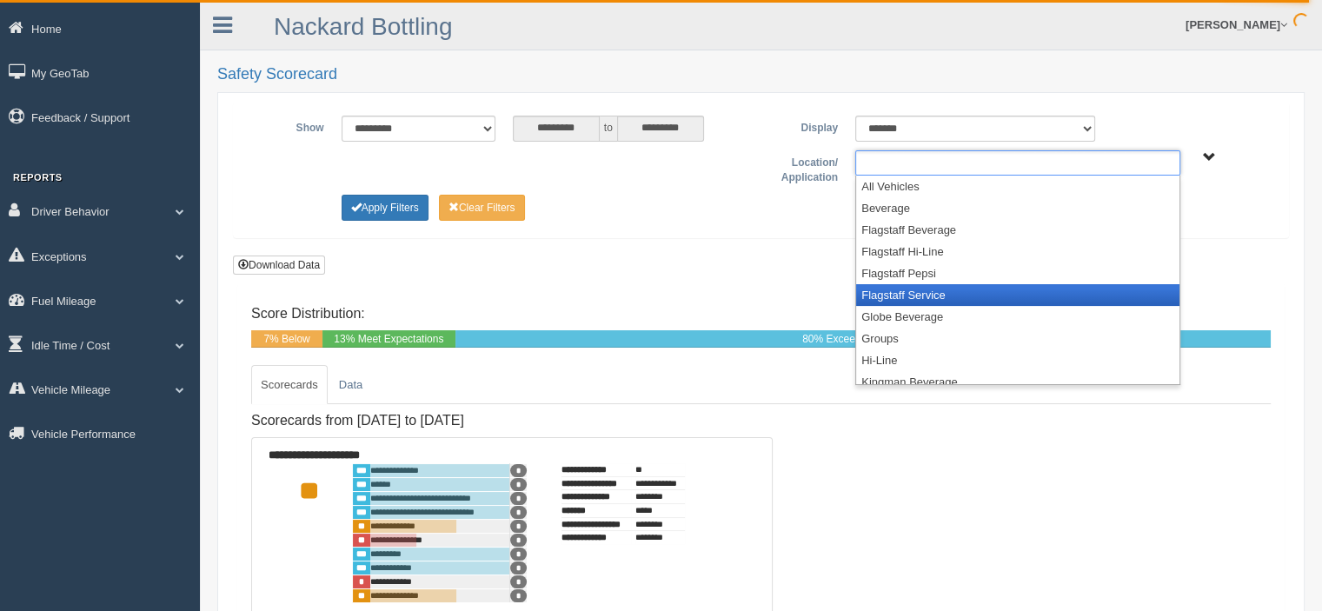
click at [911, 295] on li "Flagstaff Service" at bounding box center [1017, 295] width 323 height 22
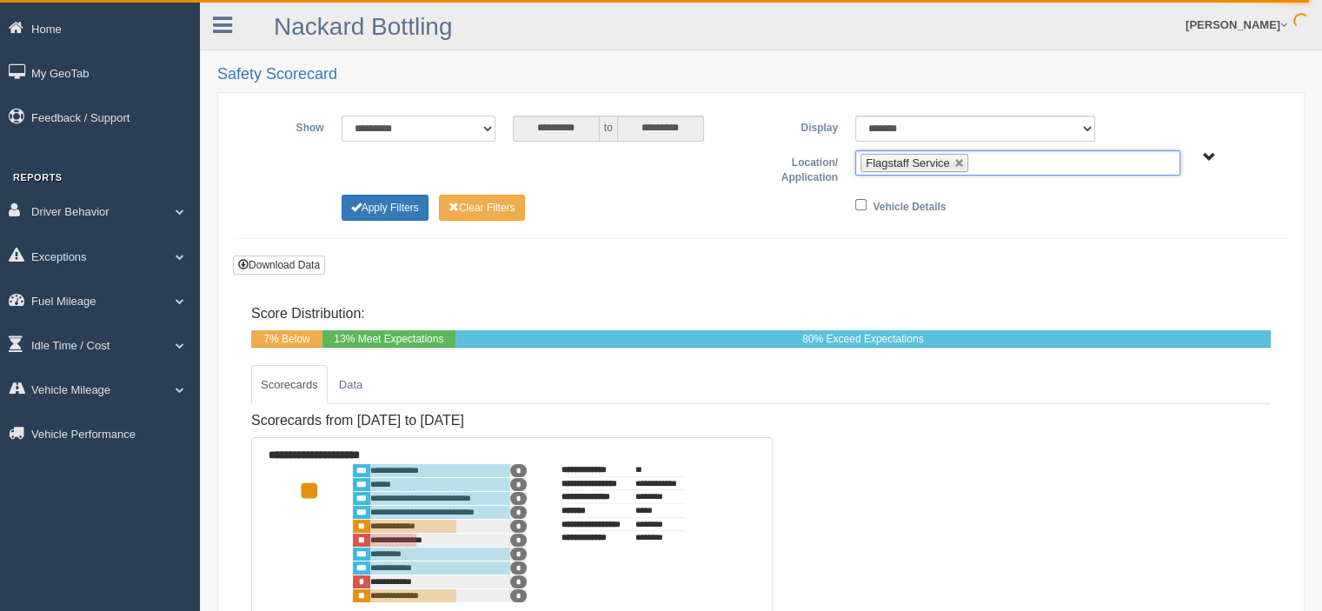
click at [486, 128] on select "**********" at bounding box center [419, 129] width 154 height 26
select select "**********"
click at [342, 116] on select "**********" at bounding box center [419, 129] width 154 height 26
type input "********"
type input "*********"
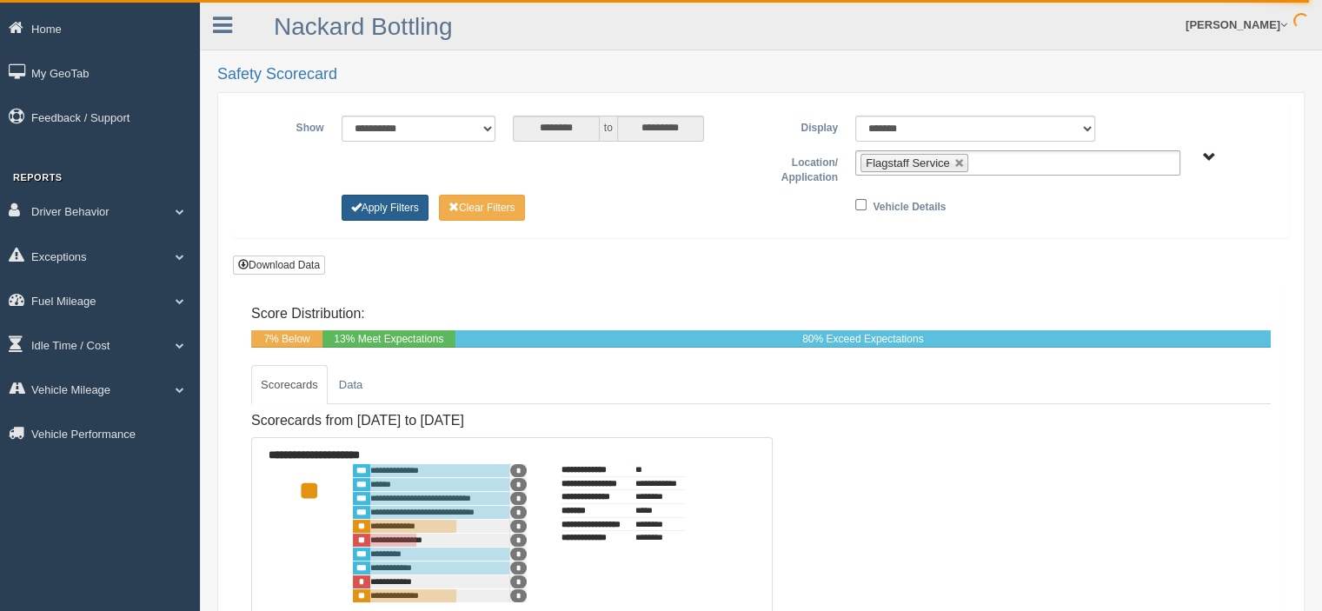
click at [407, 207] on button "Apply Filters" at bounding box center [385, 208] width 87 height 26
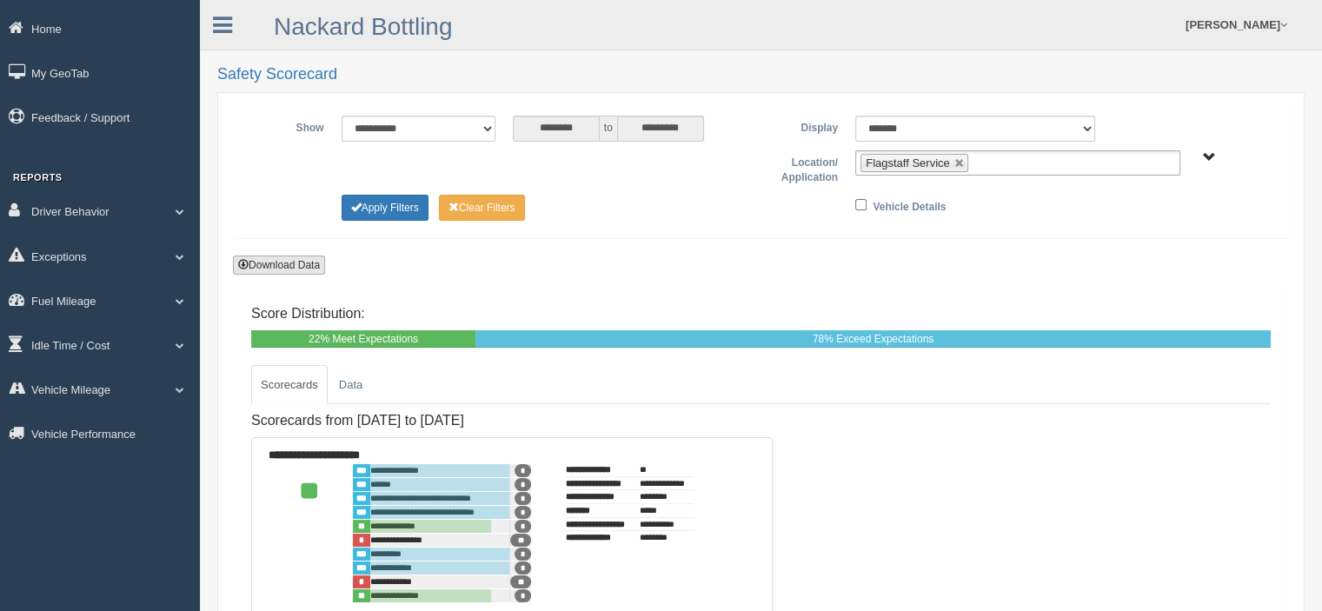
click at [278, 263] on button "Download Data" at bounding box center [279, 265] width 92 height 19
